Goal: Contribute content

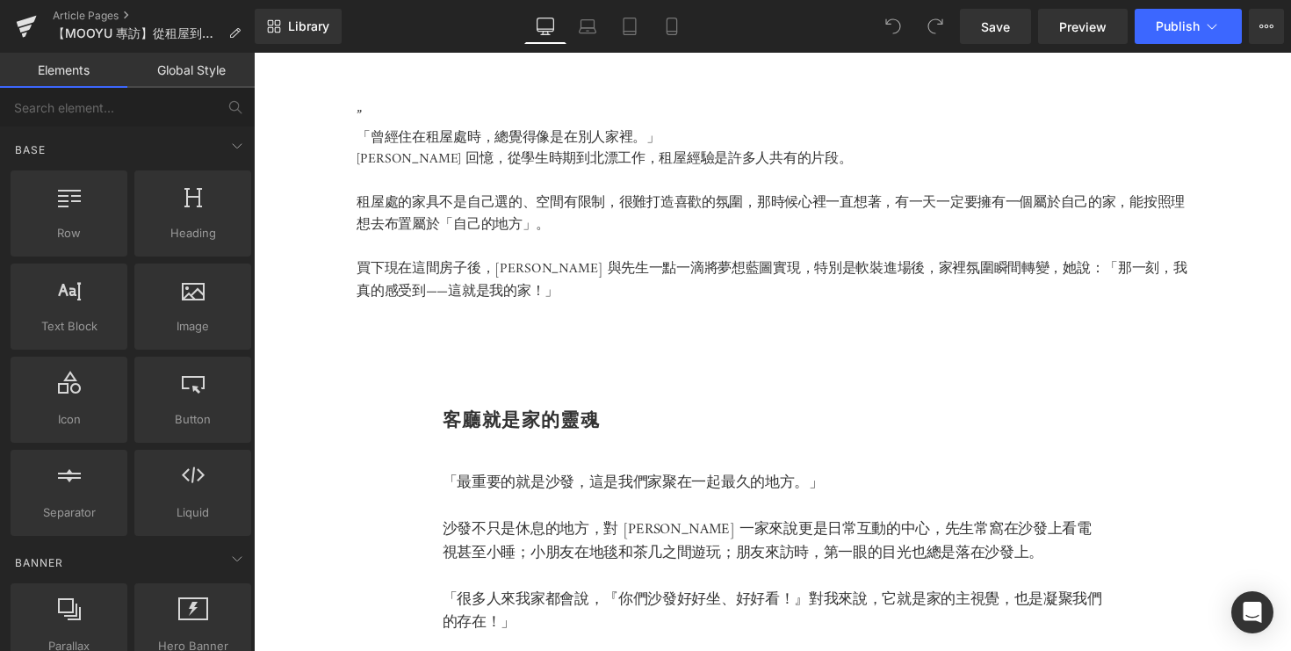
scroll to position [1159, 0]
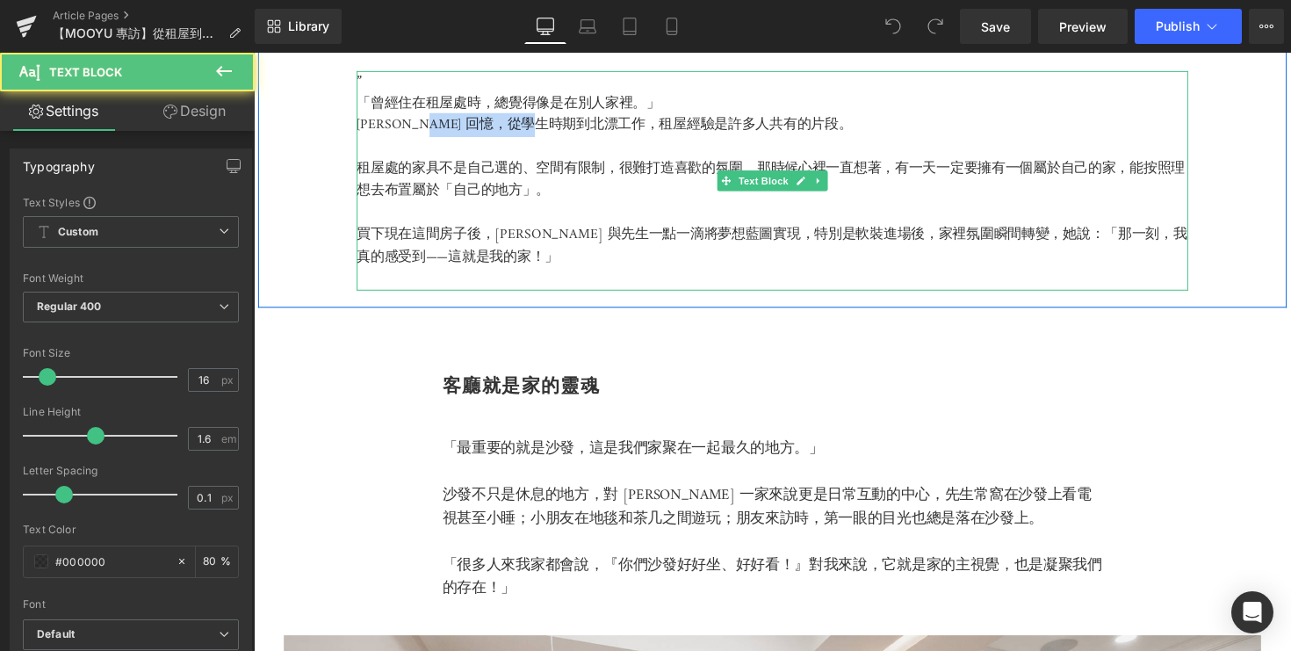
drag, startPoint x: 437, startPoint y: 146, endPoint x: 571, endPoint y: 149, distance: 133.6
click at [571, 139] on p "[PERSON_NAME] 回憶，從學生時期到北漂工作，租屋經驗是許多人共有的片段。" at bounding box center [785, 127] width 852 height 23
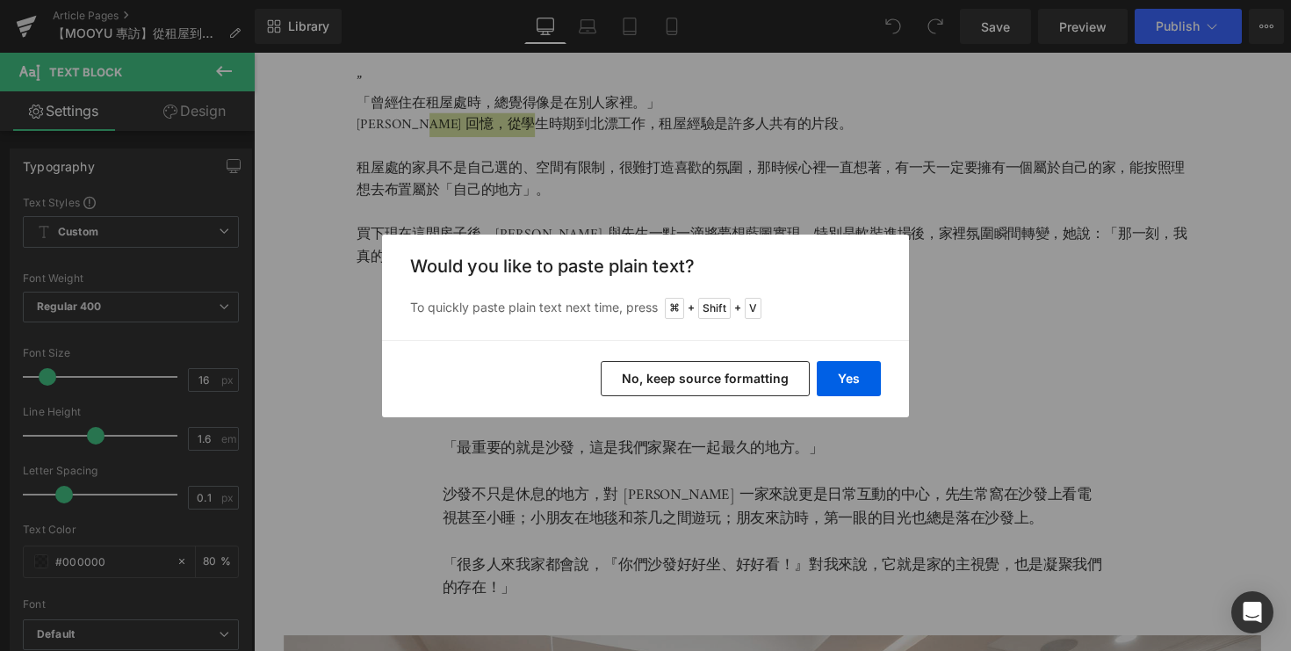
click at [883, 385] on div "Yes No, keep source formatting" at bounding box center [645, 378] width 527 height 77
click at [848, 382] on button "Yes" at bounding box center [849, 378] width 64 height 35
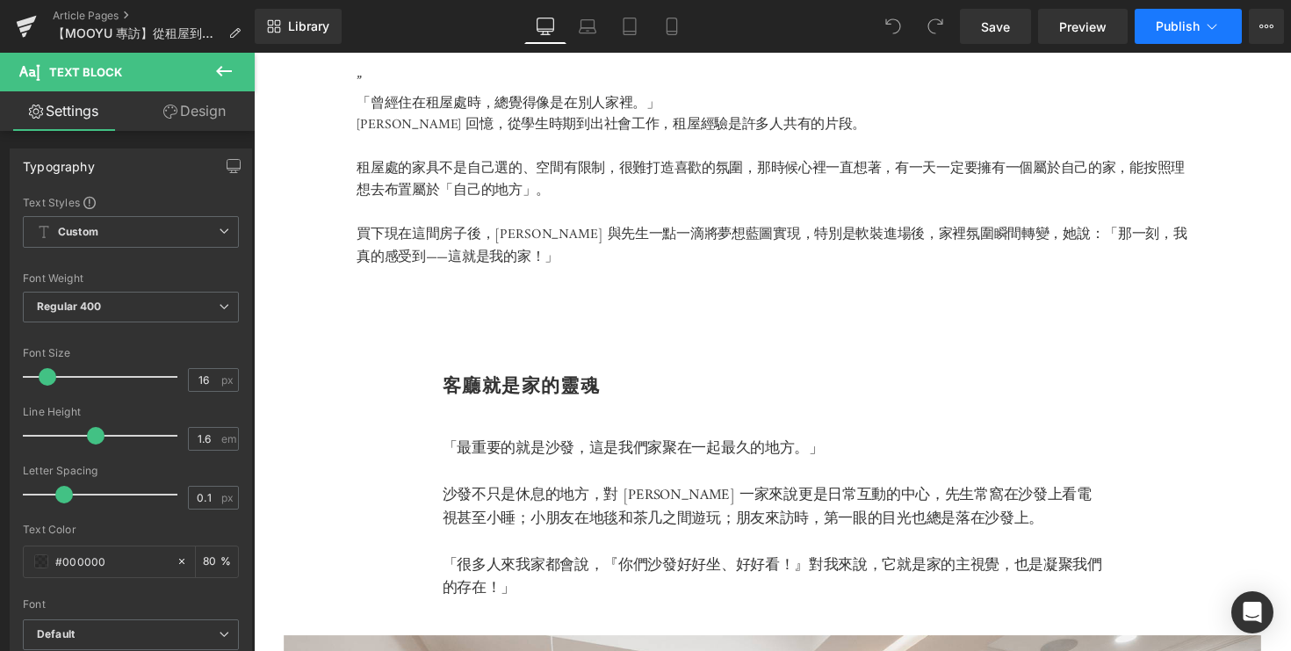
click at [1174, 36] on button "Publish" at bounding box center [1188, 26] width 107 height 35
click at [1184, 25] on span "Publish" at bounding box center [1178, 26] width 44 height 14
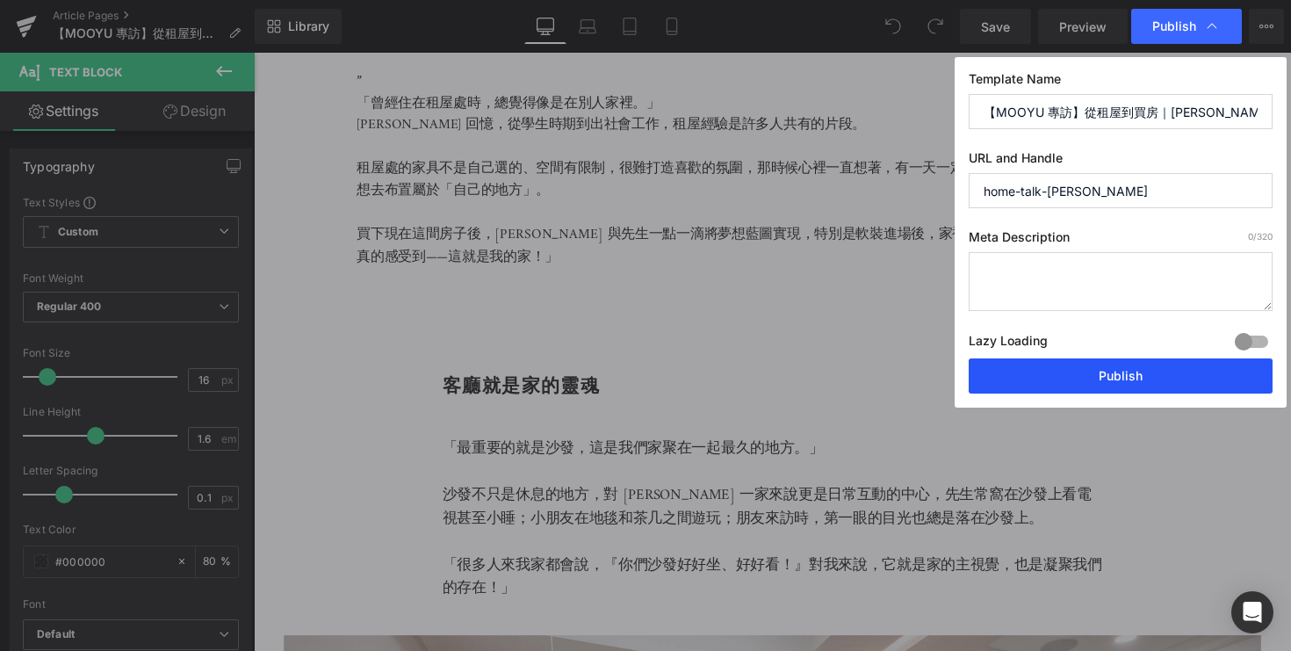
click at [1093, 386] on button "Publish" at bounding box center [1121, 375] width 304 height 35
